Goal: Complete application form

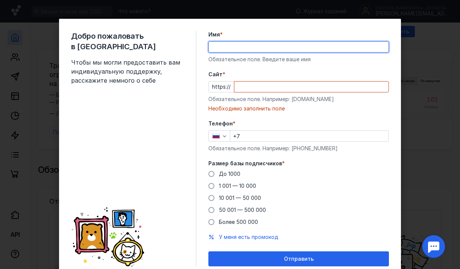
click at [262, 49] on input "Имя *" at bounding box center [299, 47] width 180 height 11
type input "[PERSON_NAME]"
click at [263, 93] on div "Cайт * https:// Обязательное поле. Например: [DOMAIN_NAME] Необходимо заполнить…" at bounding box center [298, 92] width 181 height 42
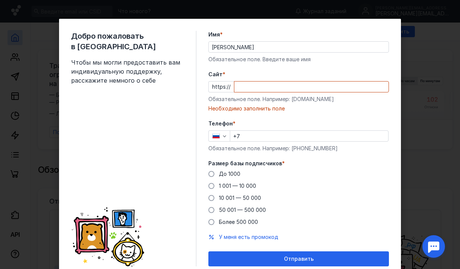
click at [262, 87] on input "Cайт *" at bounding box center [311, 87] width 154 height 11
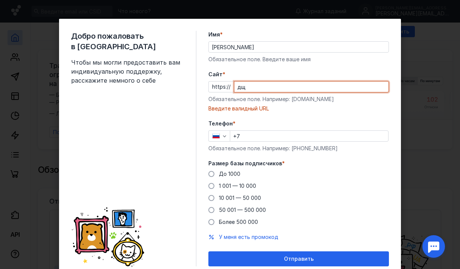
type input "д"
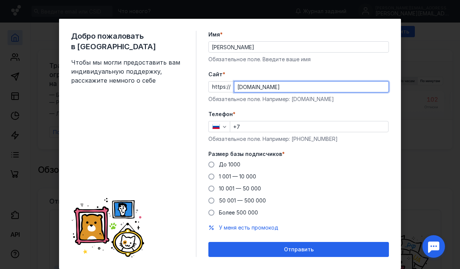
type input "[DOMAIN_NAME]"
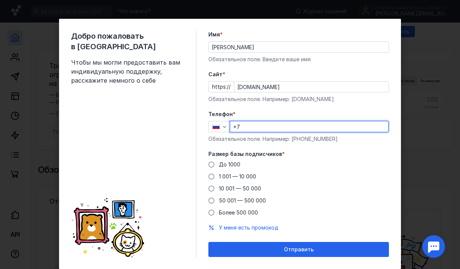
click at [256, 127] on input "+7" at bounding box center [309, 126] width 158 height 11
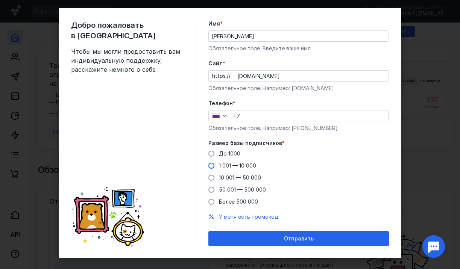
click at [216, 164] on label "1 001 — 10 000" at bounding box center [232, 166] width 48 height 8
click at [0, 0] on input "1 001 — 10 000" at bounding box center [0, 0] width 0 height 0
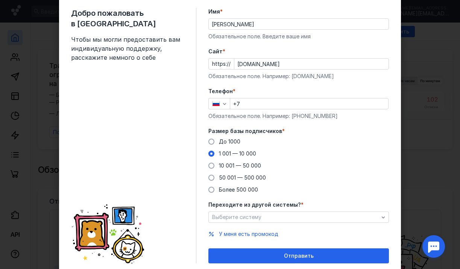
scroll to position [27, 0]
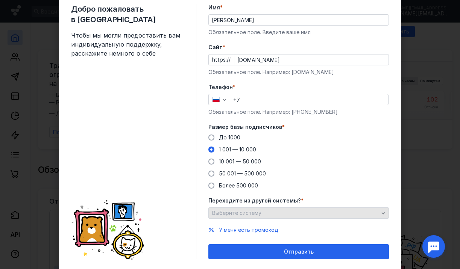
click at [266, 214] on div "Выберите систему" at bounding box center [295, 213] width 170 height 6
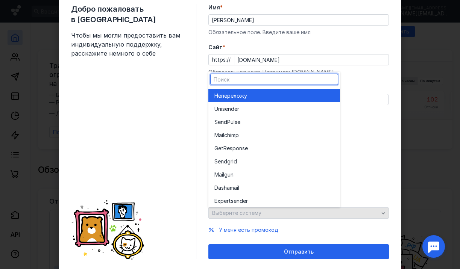
scroll to position [29, 0]
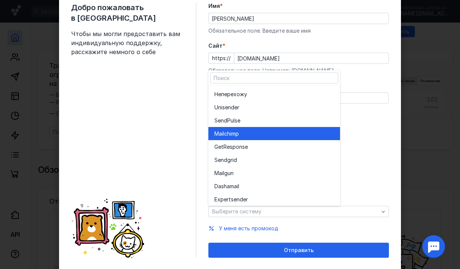
click at [257, 135] on div "Mailchim p" at bounding box center [274, 134] width 120 height 8
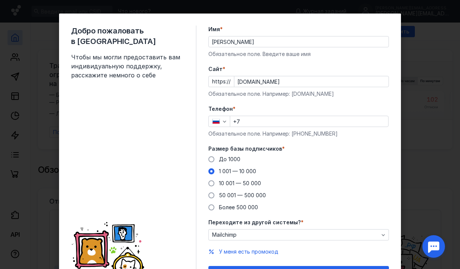
scroll to position [0, 0]
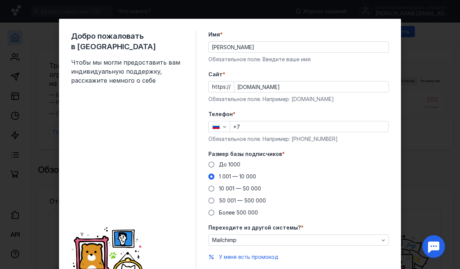
click at [416, 86] on div "Добро пожаловать в Sendsay Чтобы мы могли предоставить вам индивидуальную подде…" at bounding box center [230, 134] width 460 height 269
